Goal: Information Seeking & Learning: Learn about a topic

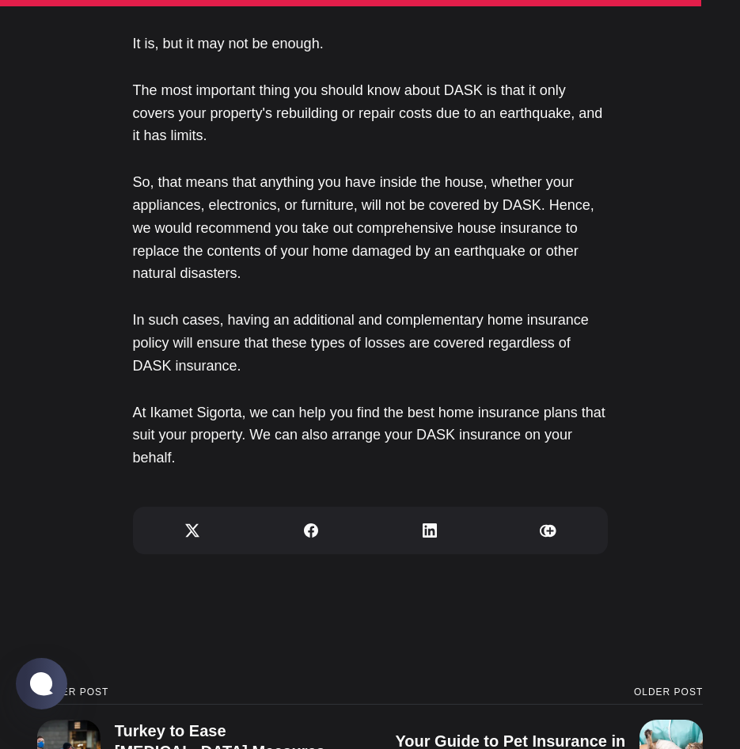
scroll to position [4433, 0]
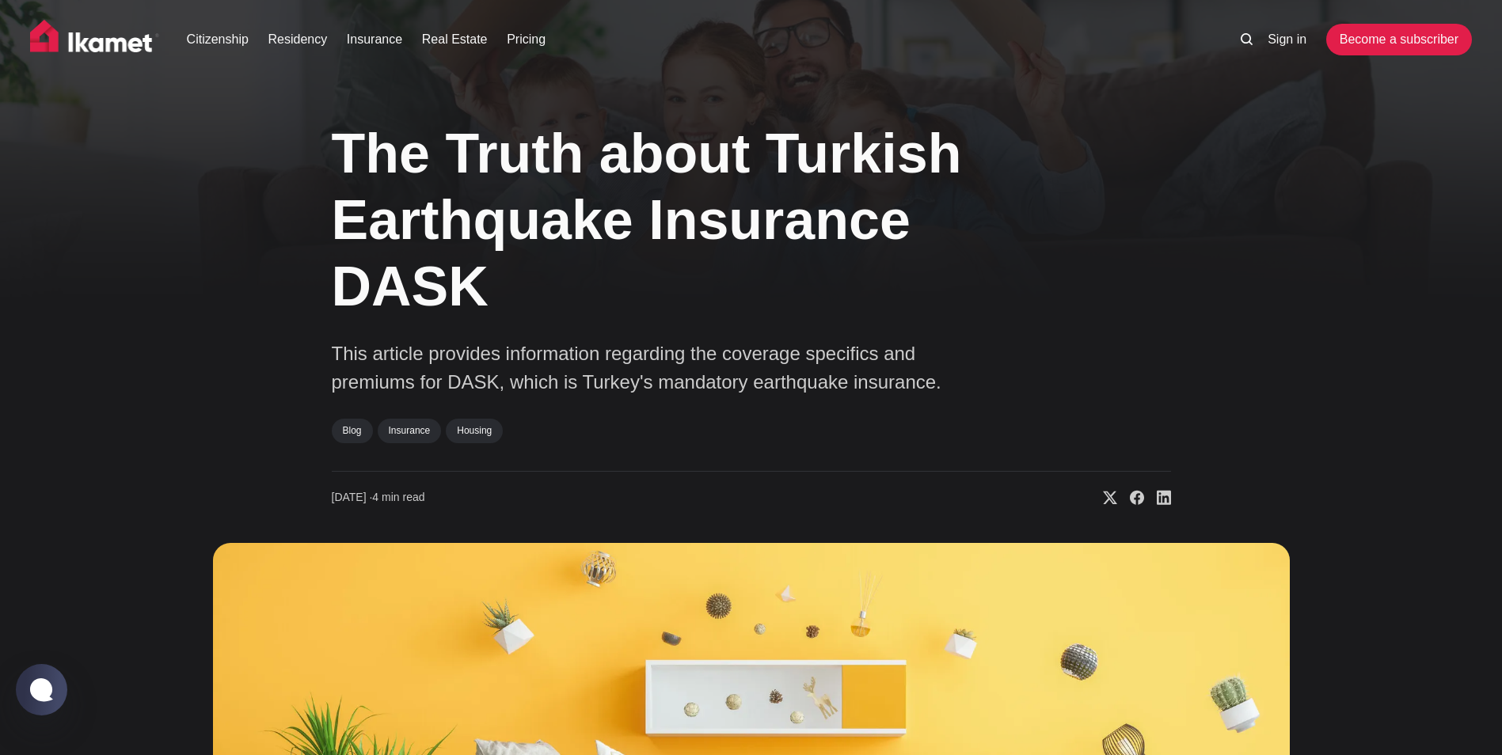
click at [72, 41] on img at bounding box center [95, 40] width 130 height 40
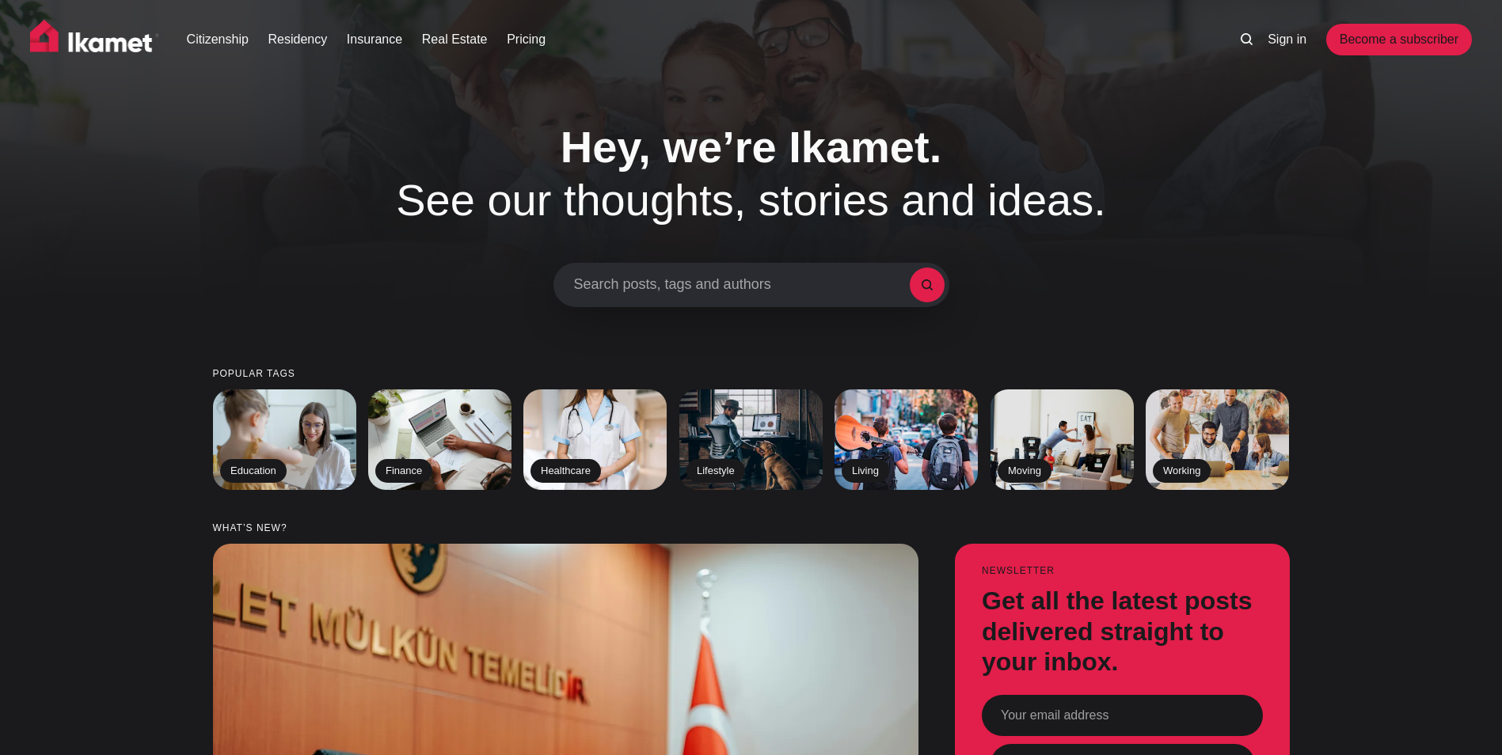
click at [727, 283] on span "Search posts, tags and authors" at bounding box center [742, 284] width 336 height 17
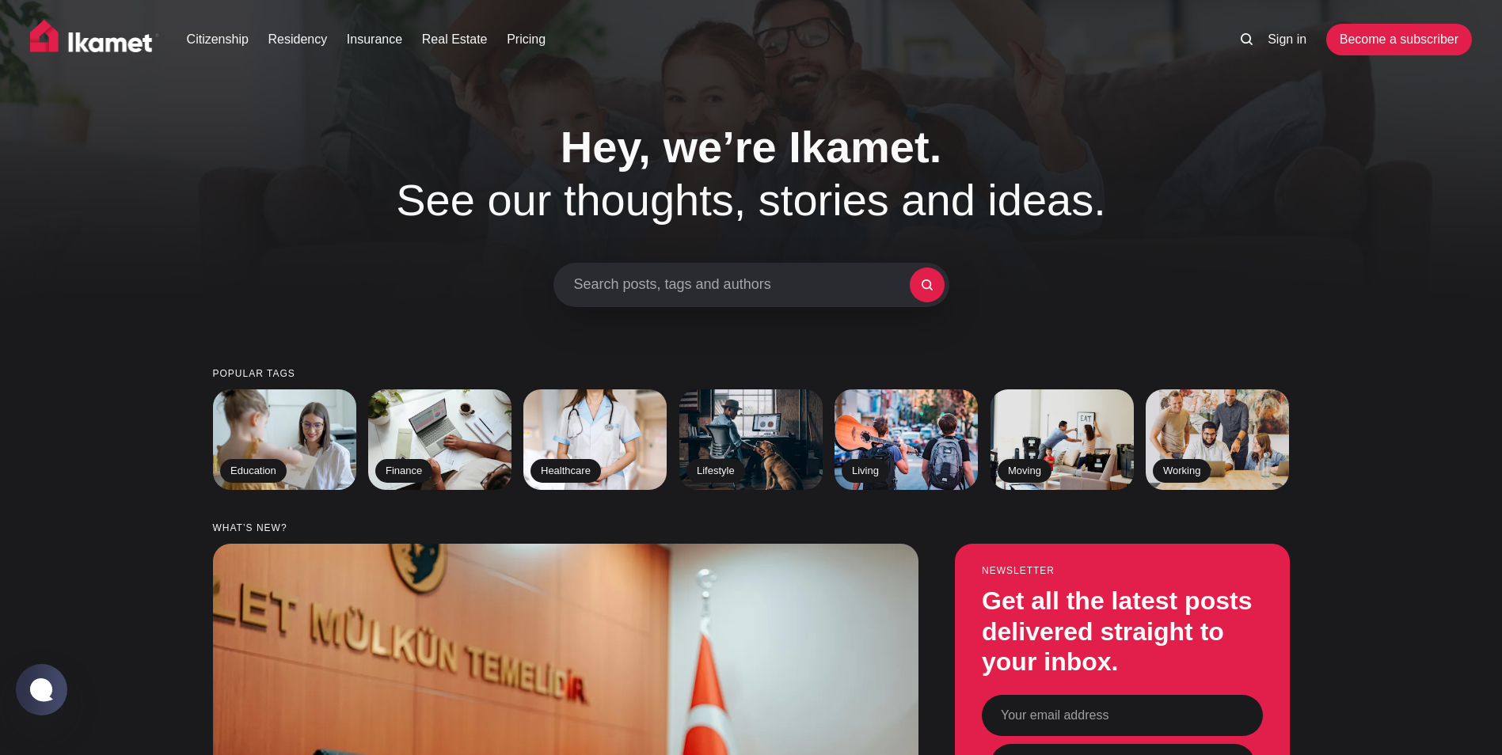
click at [637, 282] on span "Search posts, tags and authors" at bounding box center [742, 284] width 336 height 17
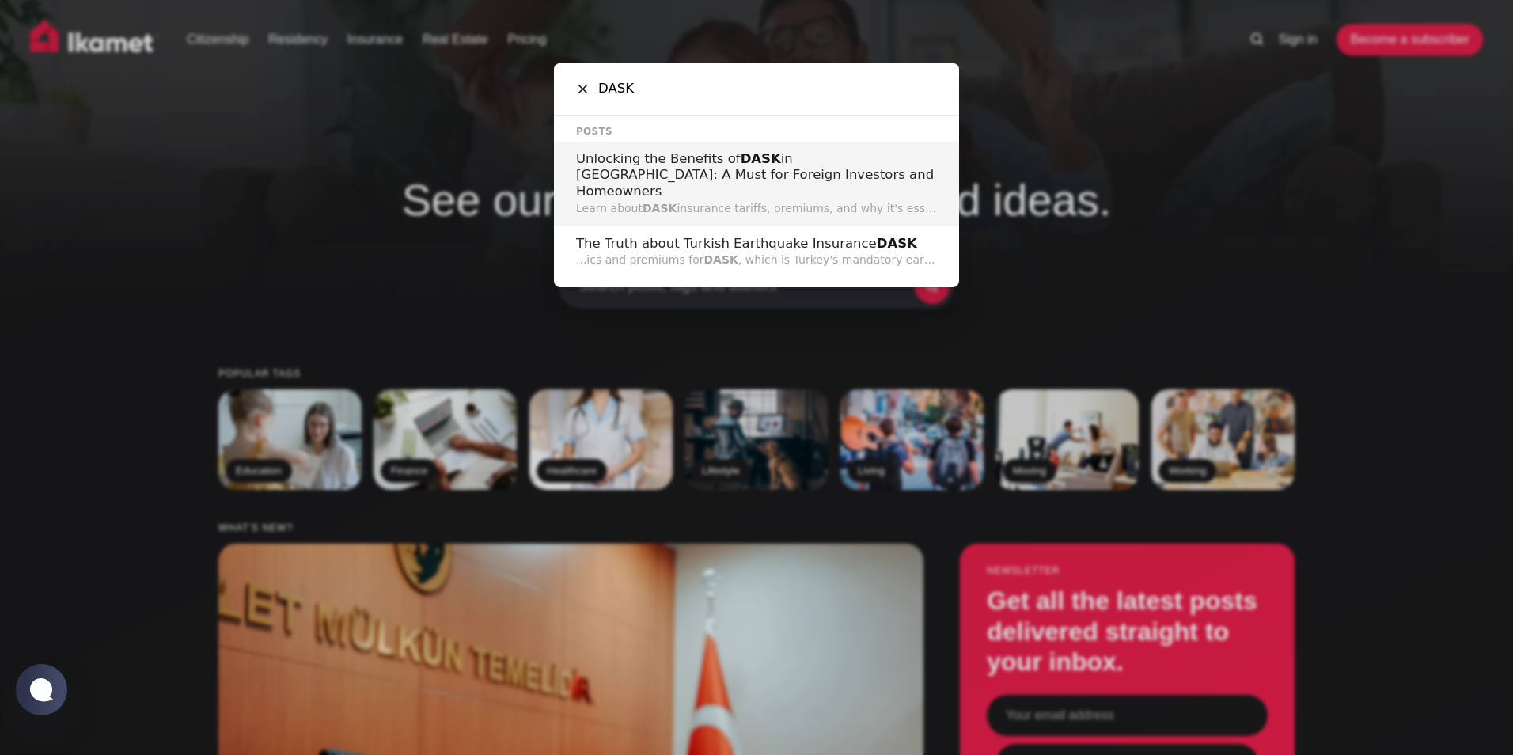
type input "DASK"
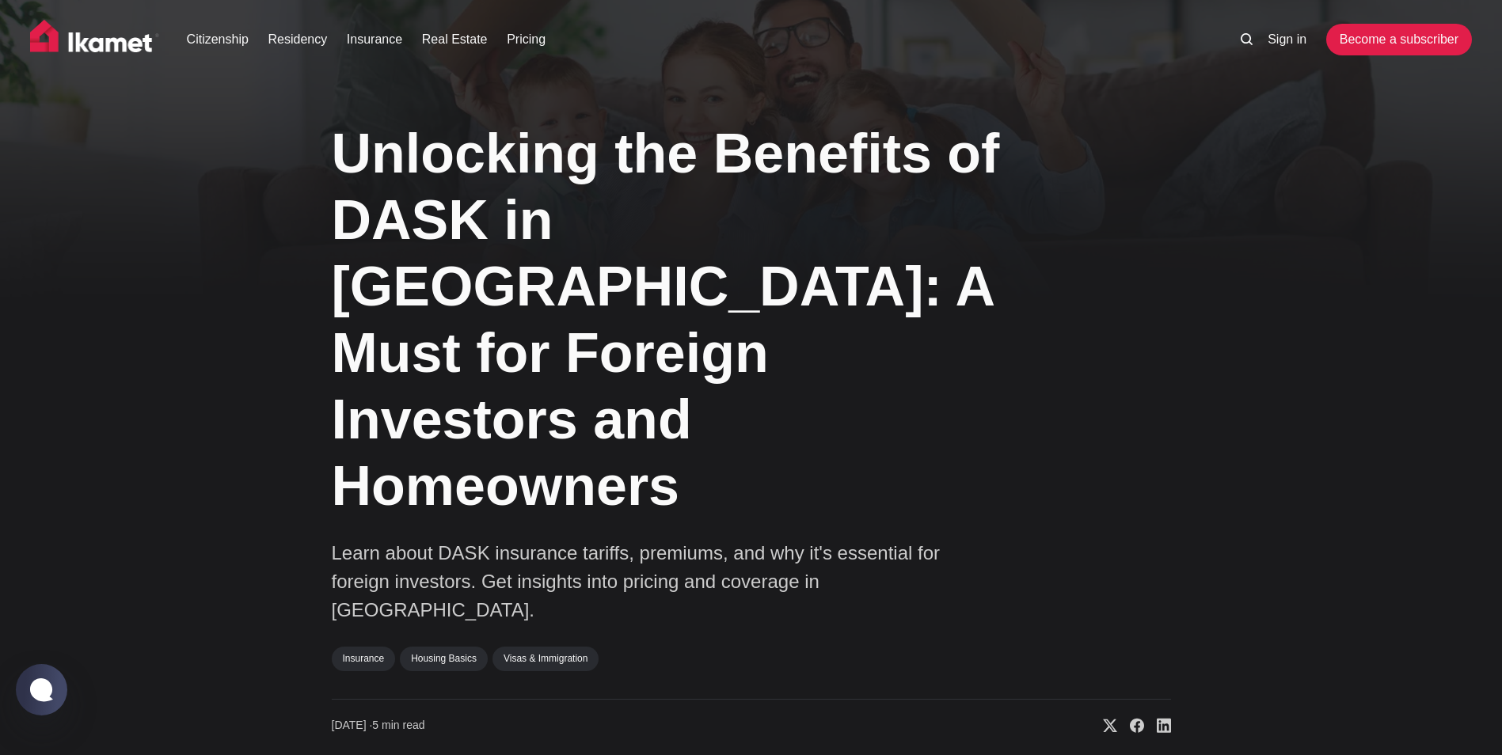
click at [183, 159] on div "Unlocking the Benefits of DASK in [GEOGRAPHIC_DATA]: A Must for Foreign Investo…" at bounding box center [751, 747] width 1227 height 1285
click at [1289, 271] on div "Unlocking the Benefits of DASK in [GEOGRAPHIC_DATA]: A Must for Foreign Investo…" at bounding box center [751, 747] width 1227 height 1285
drag, startPoint x: 54, startPoint y: 37, endPoint x: 61, endPoint y: 44, distance: 9.5
click at [55, 38] on img at bounding box center [95, 40] width 130 height 40
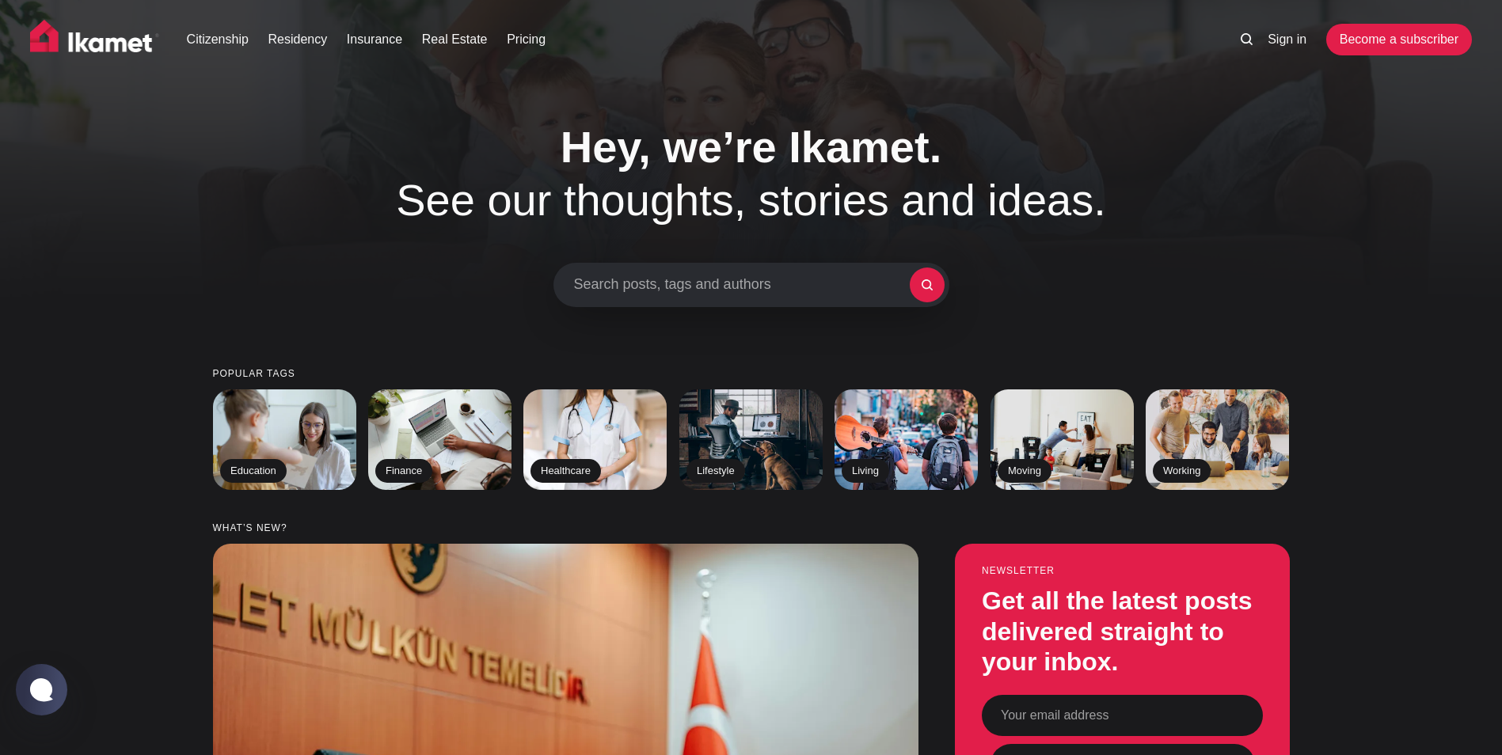
click at [616, 286] on span "Search posts, tags and authors" at bounding box center [742, 284] width 336 height 17
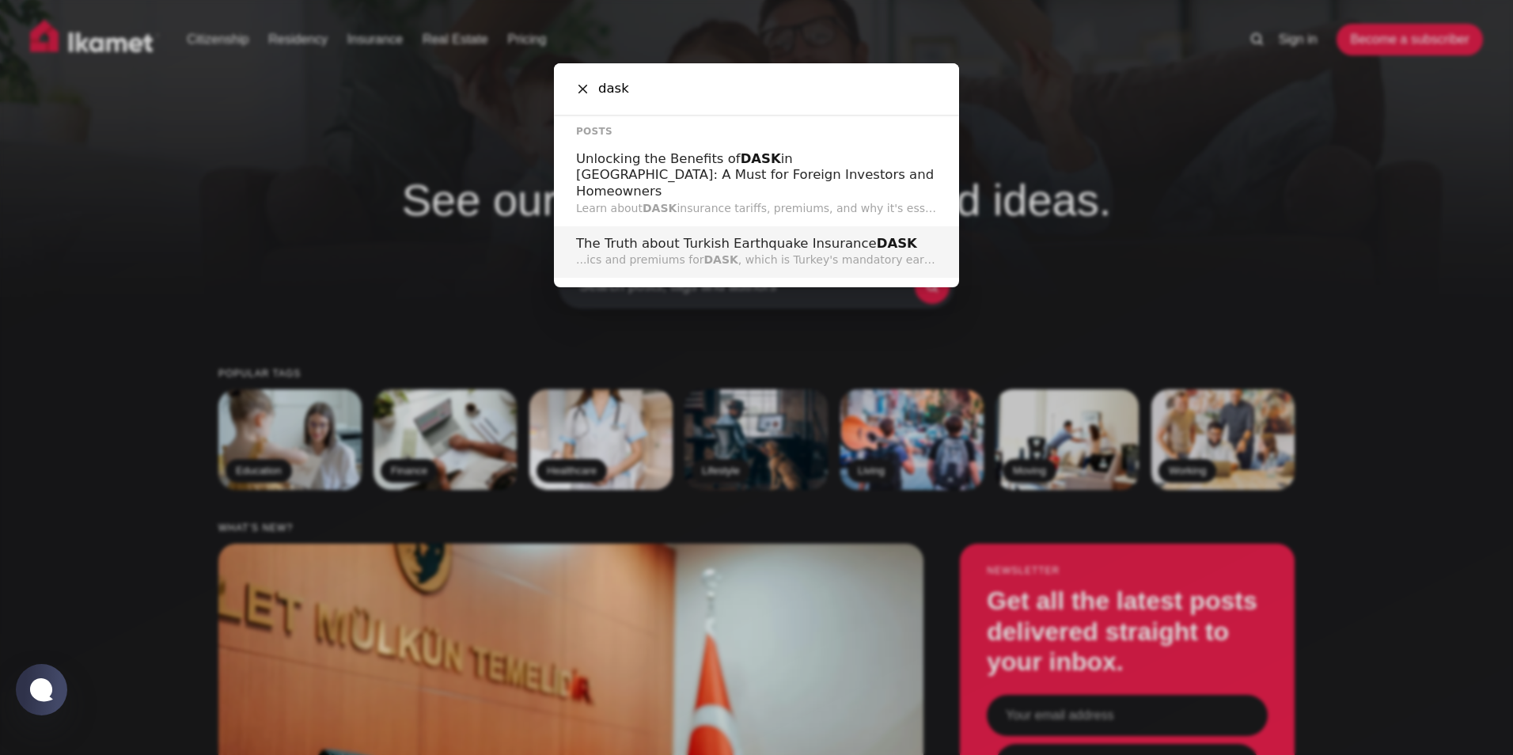
type input "dask"
click at [644, 252] on p "...ics and premiums for DASK , which is Turkey's mandatory earthquake insurance." at bounding box center [756, 260] width 361 height 17
